Goal: Find contact information: Find contact information

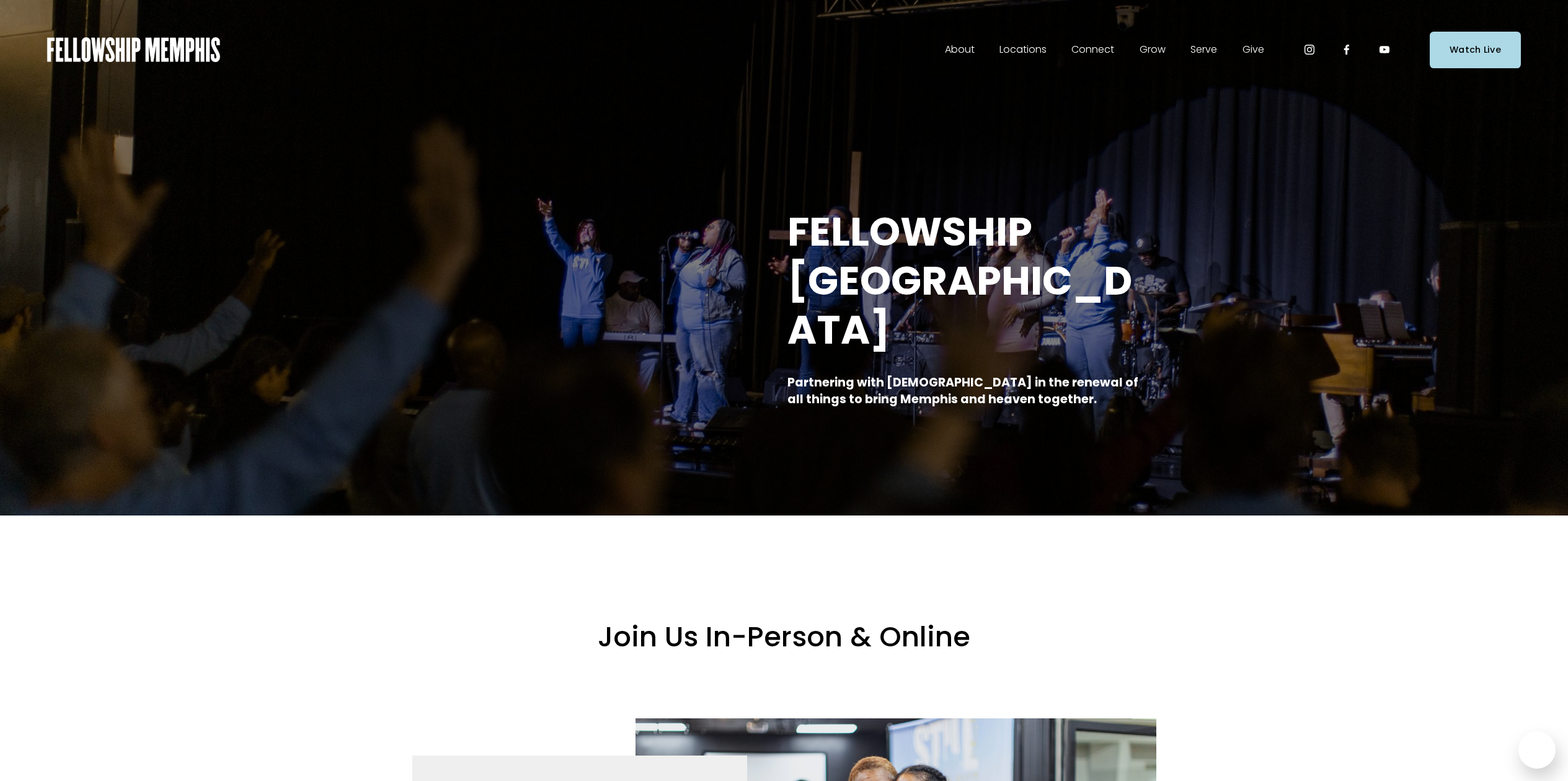
click at [970, 47] on span "About" at bounding box center [960, 50] width 30 height 18
click at [0, 0] on span "Staff" at bounding box center [0, 0] width 0 height 0
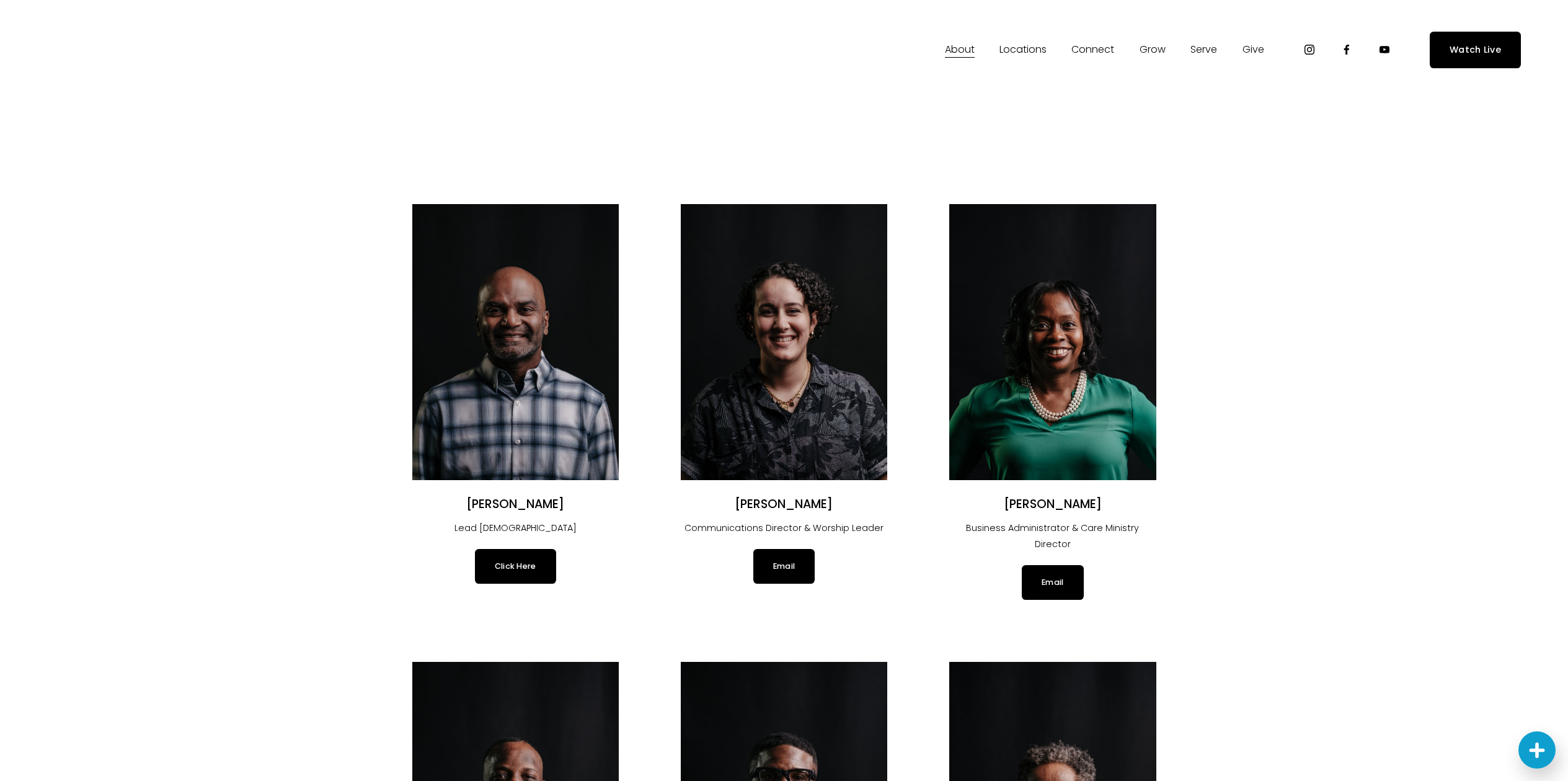
drag, startPoint x: 568, startPoint y: 505, endPoint x: 464, endPoint y: 505, distance: 104.0
click at [464, 505] on h2 "Justin Varughese" at bounding box center [516, 505] width 206 height 16
copy h2 "Justin Varughese"
